Goal: Navigation & Orientation: Understand site structure

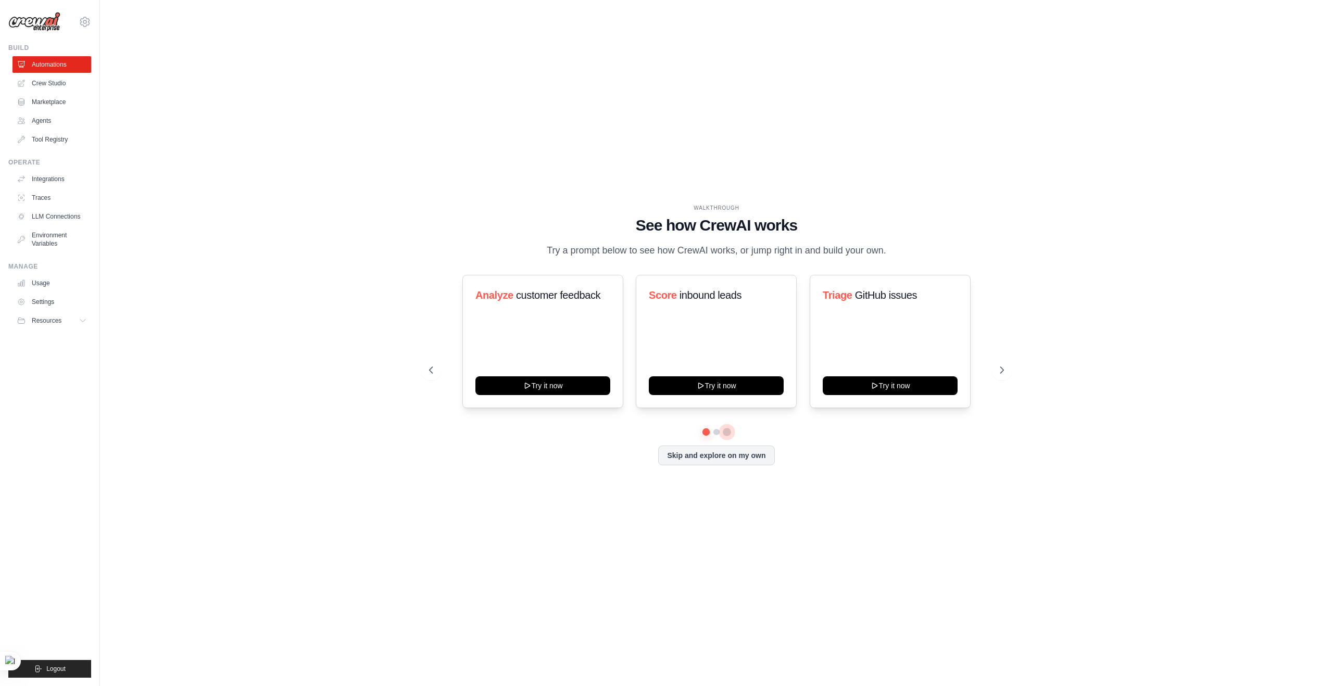
click at [723, 436] on button at bounding box center [727, 432] width 8 height 8
click at [713, 436] on button at bounding box center [716, 432] width 8 height 8
click at [750, 435] on div at bounding box center [716, 432] width 575 height 6
click at [434, 375] on icon at bounding box center [430, 370] width 10 height 10
click at [433, 375] on icon at bounding box center [430, 370] width 10 height 10
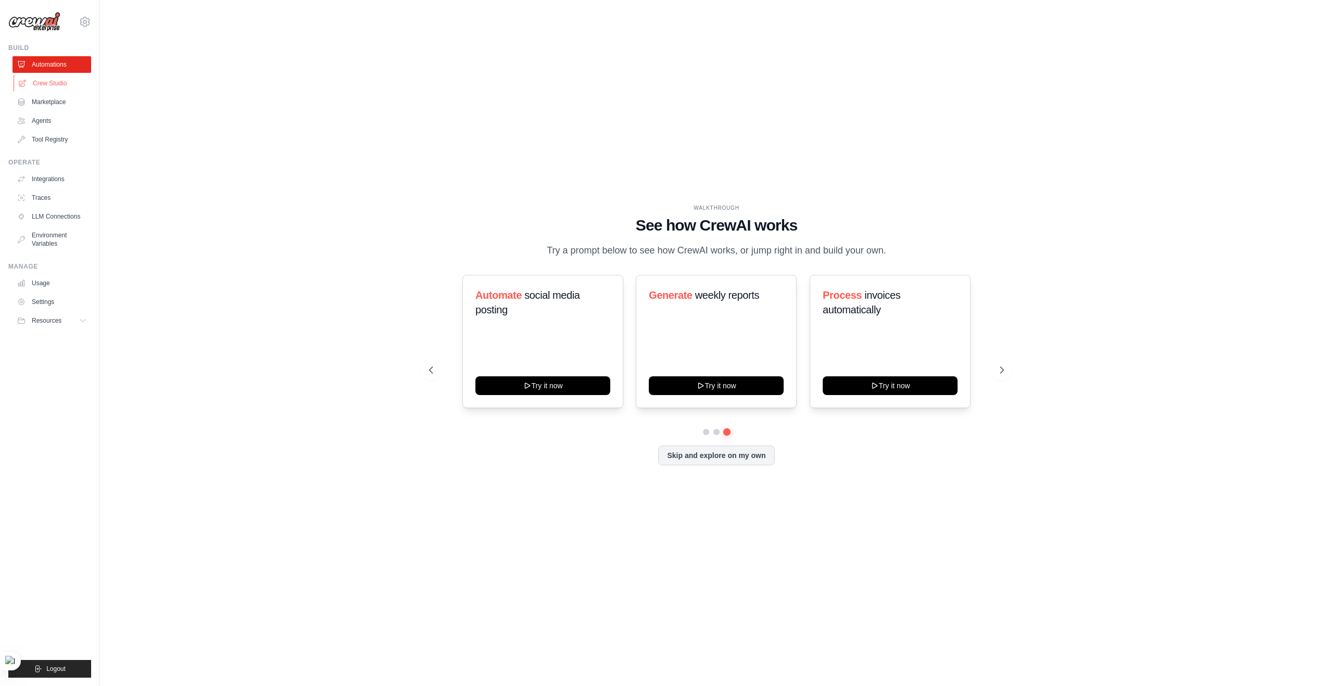
click at [52, 87] on link "Crew Studio" at bounding box center [53, 83] width 79 height 17
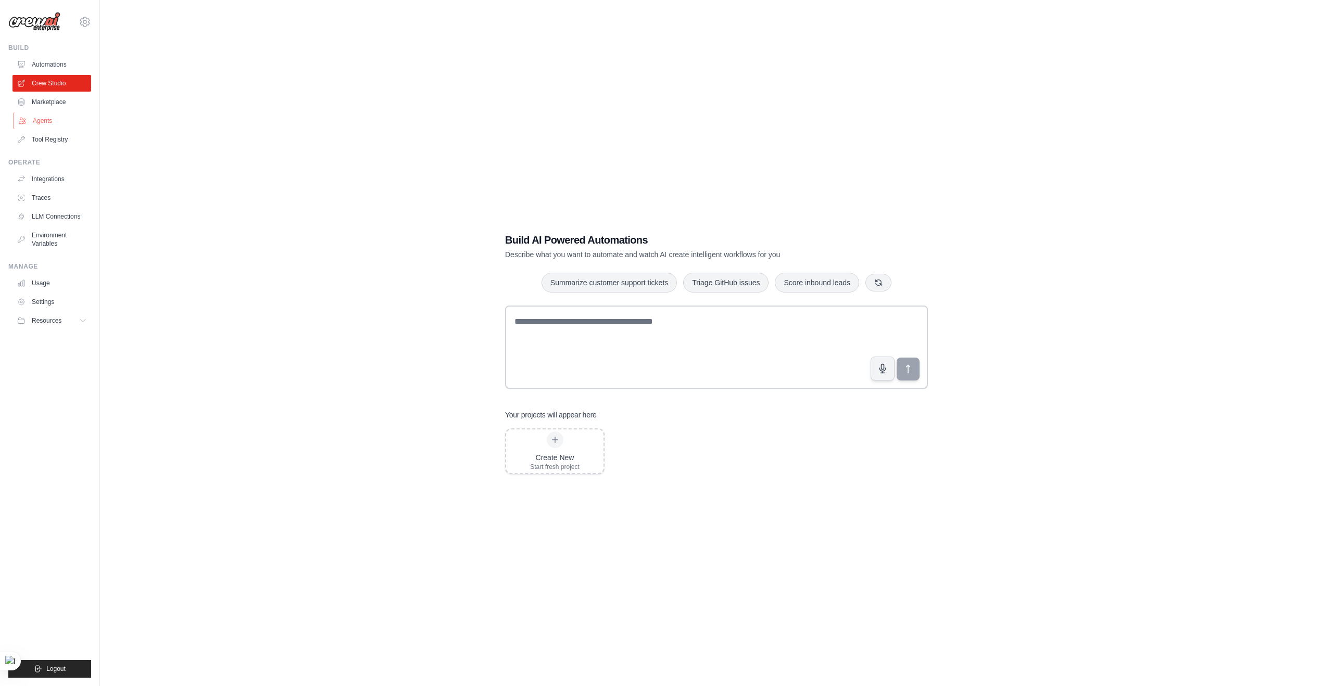
click at [56, 115] on link "Agents" at bounding box center [53, 120] width 79 height 17
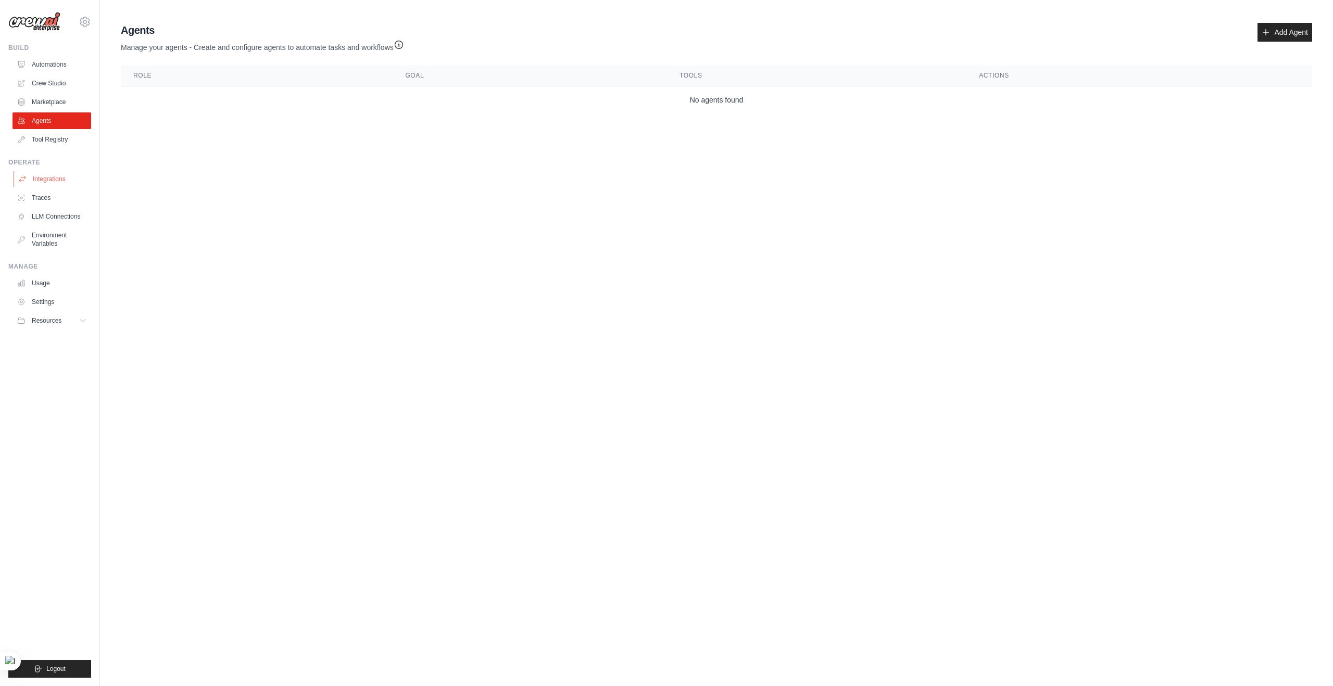
click at [48, 179] on link "Integrations" at bounding box center [53, 179] width 79 height 17
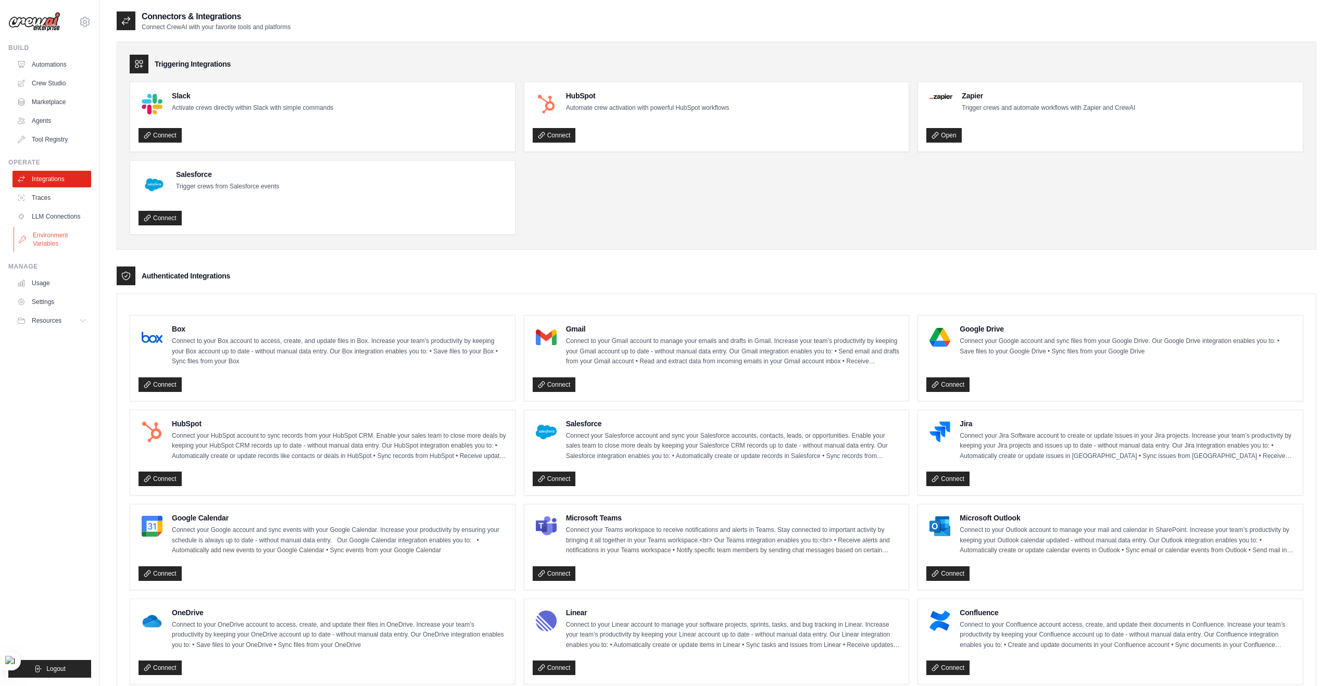
click at [44, 243] on link "Environment Variables" at bounding box center [53, 239] width 79 height 25
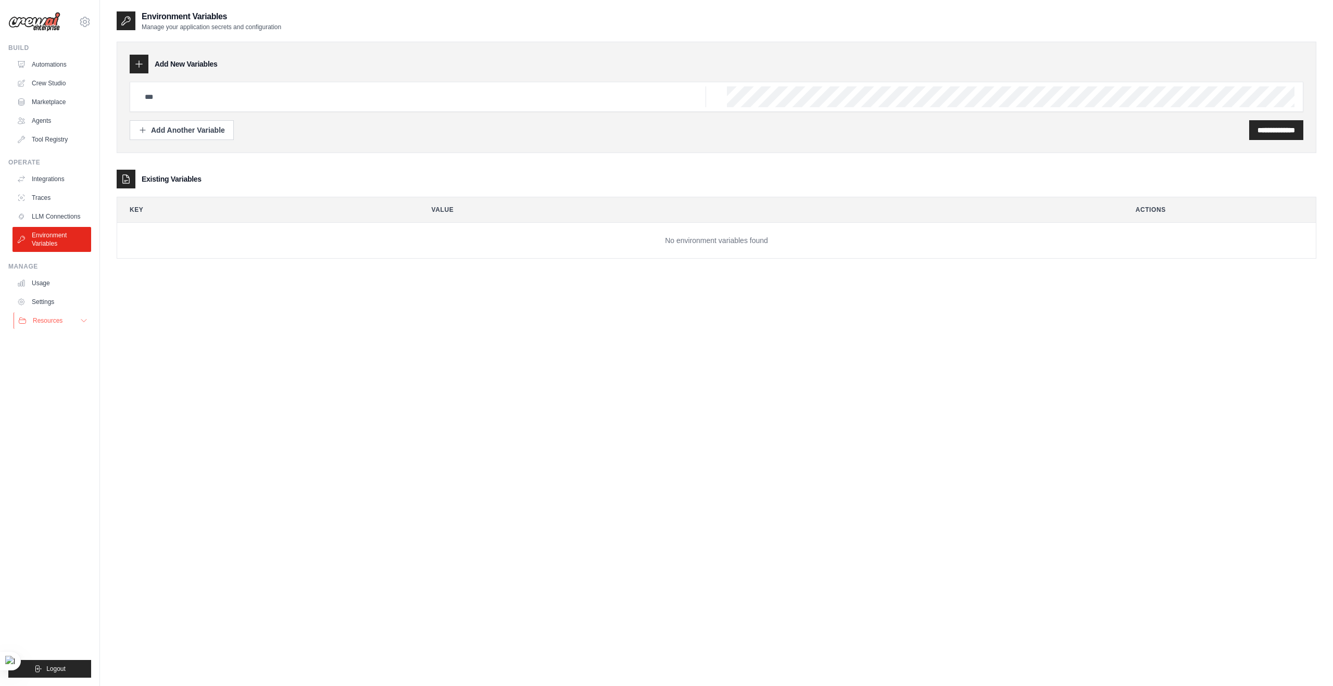
click at [50, 321] on span "Resources" at bounding box center [48, 321] width 30 height 8
click at [56, 79] on link "Crew Studio" at bounding box center [53, 83] width 79 height 17
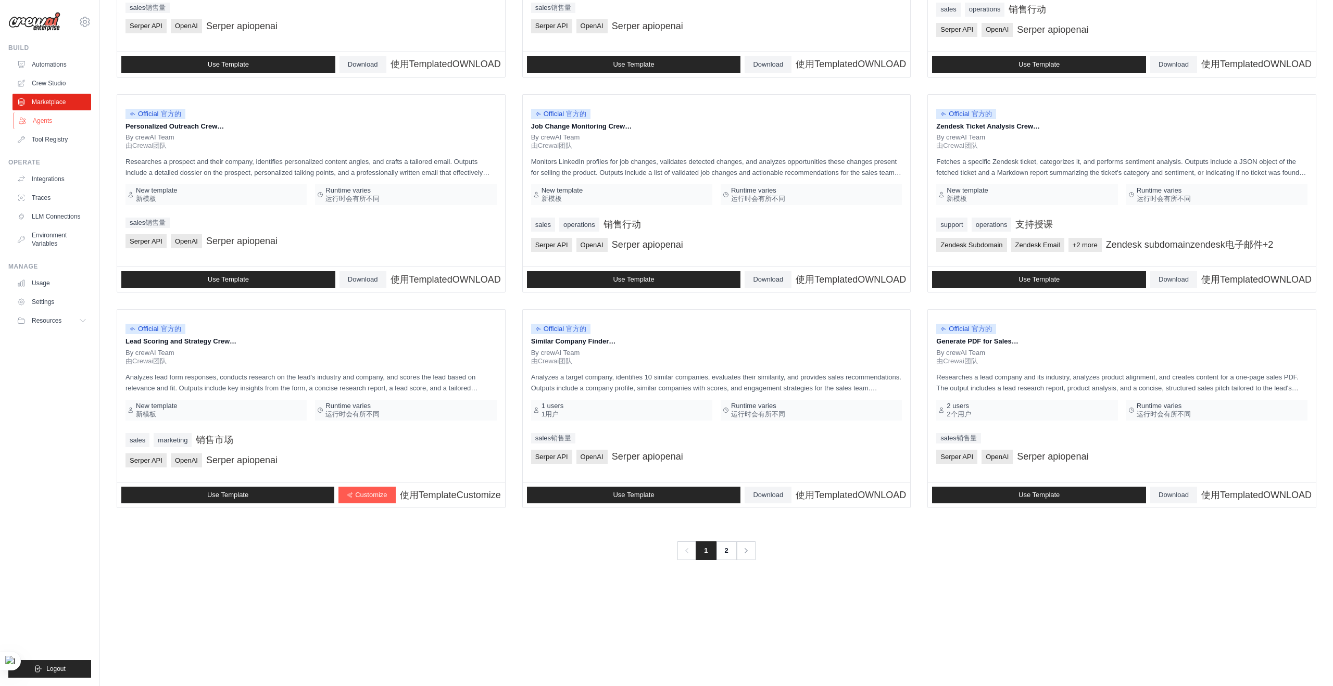
scroll to position [523, 0]
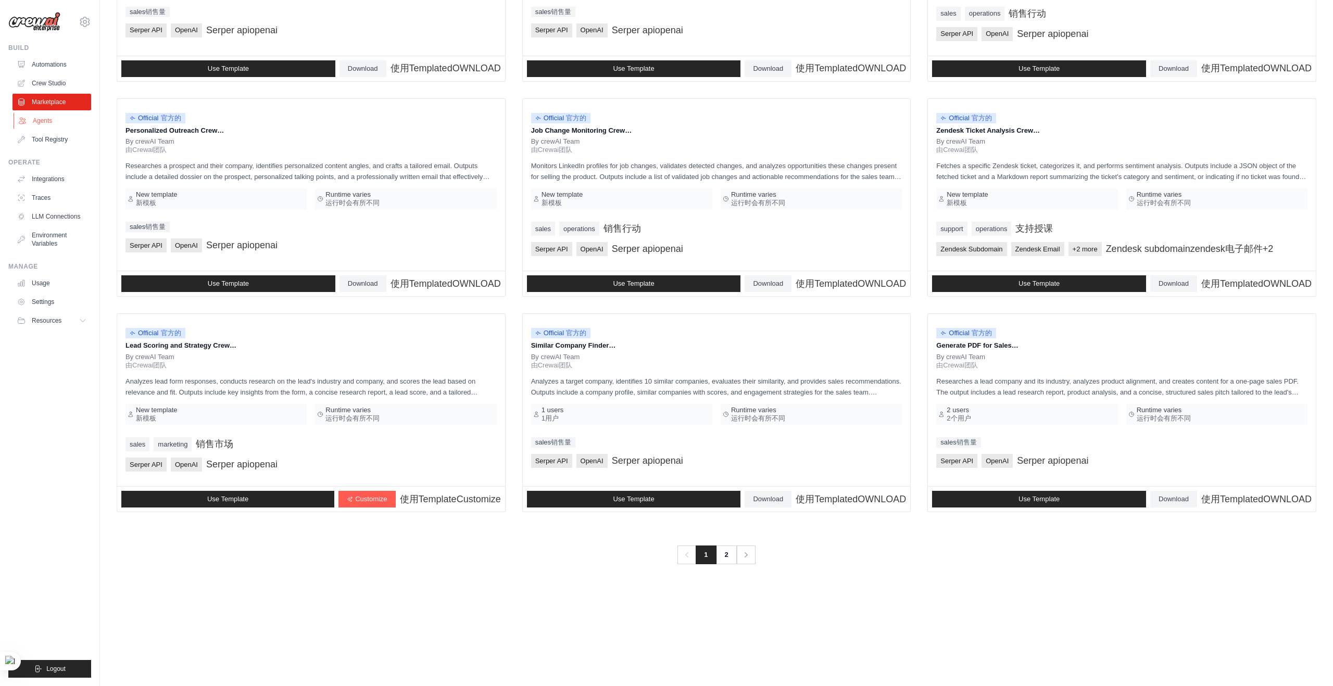
click at [46, 117] on link "Agents" at bounding box center [53, 120] width 79 height 17
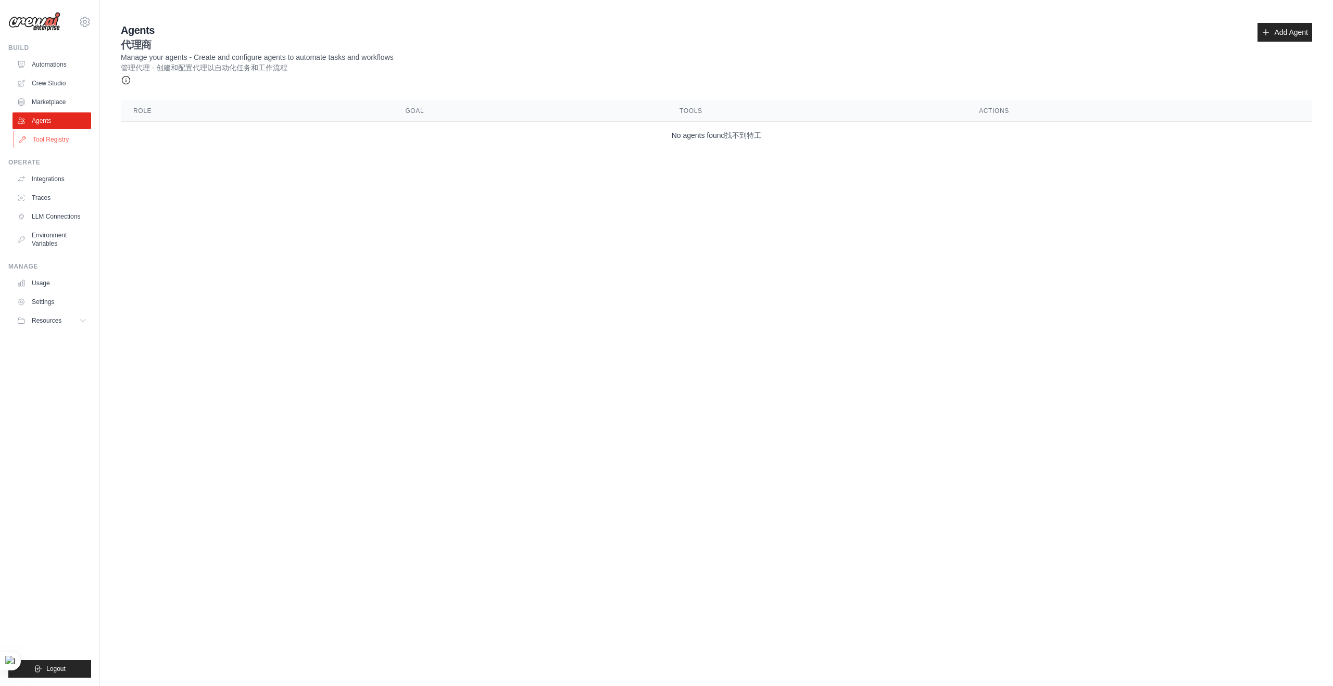
click at [46, 141] on link "Tool Registry" at bounding box center [53, 139] width 79 height 17
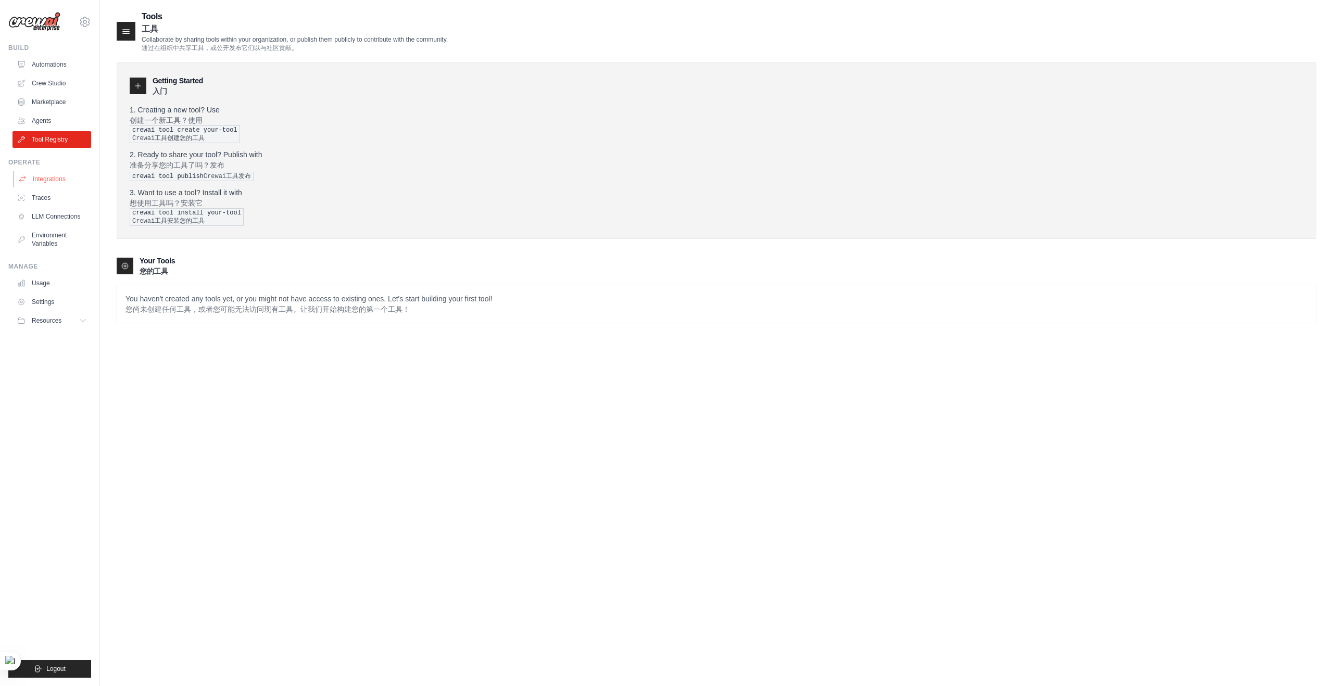
click at [59, 181] on link "Integrations" at bounding box center [53, 179] width 79 height 17
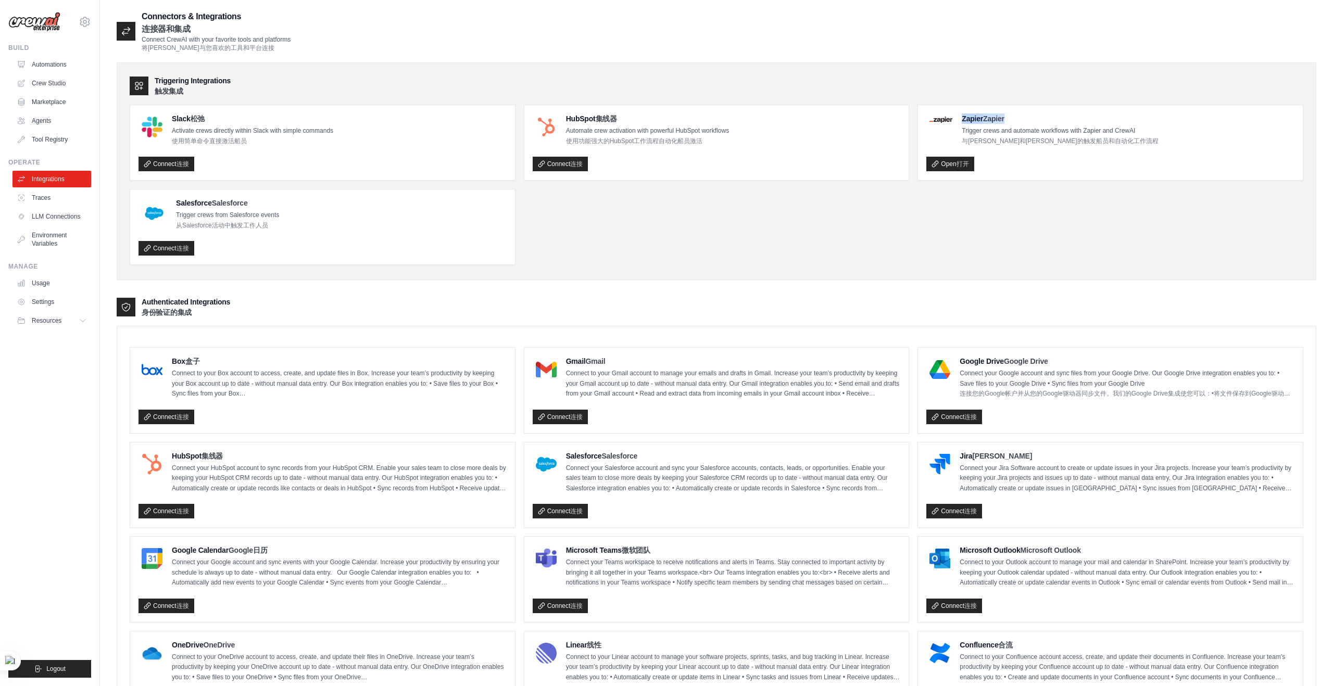
drag, startPoint x: 962, startPoint y: 149, endPoint x: 1028, endPoint y: 147, distance: 65.6
click at [1028, 124] on h4 "Zapier Zapier" at bounding box center [1060, 119] width 196 height 10
copy h4 "Zapier Zapier"
